Goal: Task Accomplishment & Management: Manage account settings

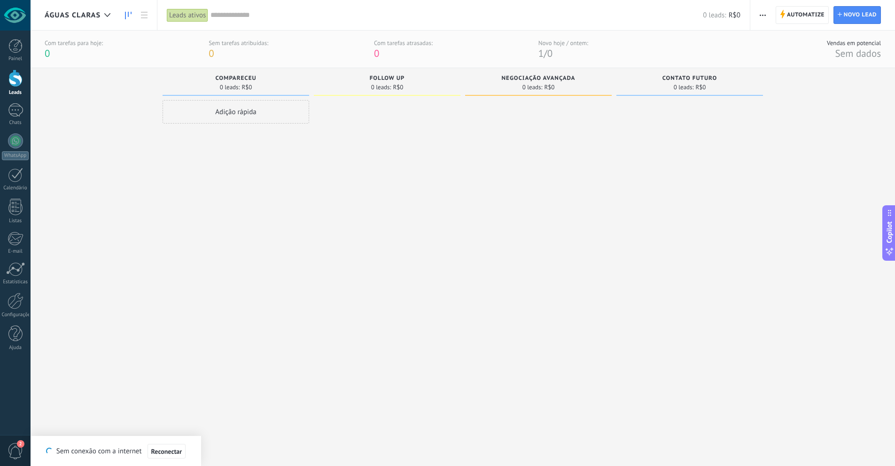
scroll to position [9, 0]
click at [224, 149] on div "Adição rápida" at bounding box center [236, 256] width 147 height 313
click at [464, 175] on div "FOLLOW UP 0 leads: R$0" at bounding box center [389, 240] width 151 height 345
click at [86, 5] on div "ÁGUAS CLARAS" at bounding box center [80, 15] width 70 height 30
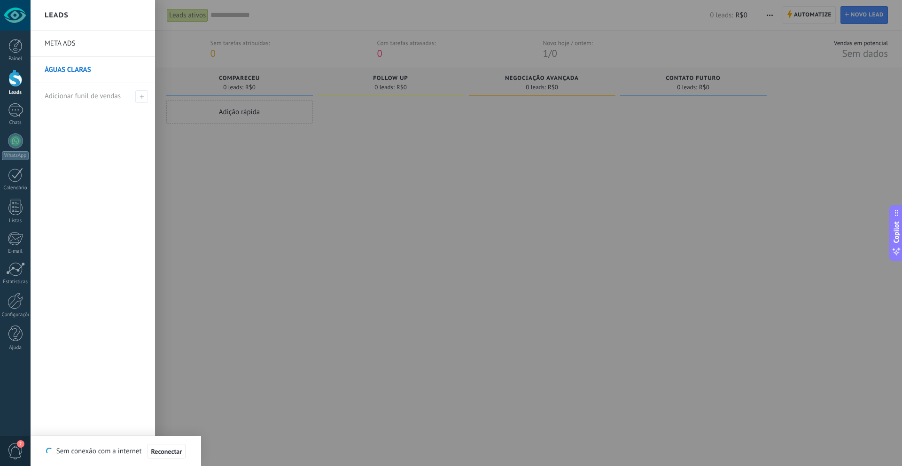
click at [91, 50] on link "META ADS" at bounding box center [95, 44] width 101 height 26
